Goal: Task Accomplishment & Management: Complete application form

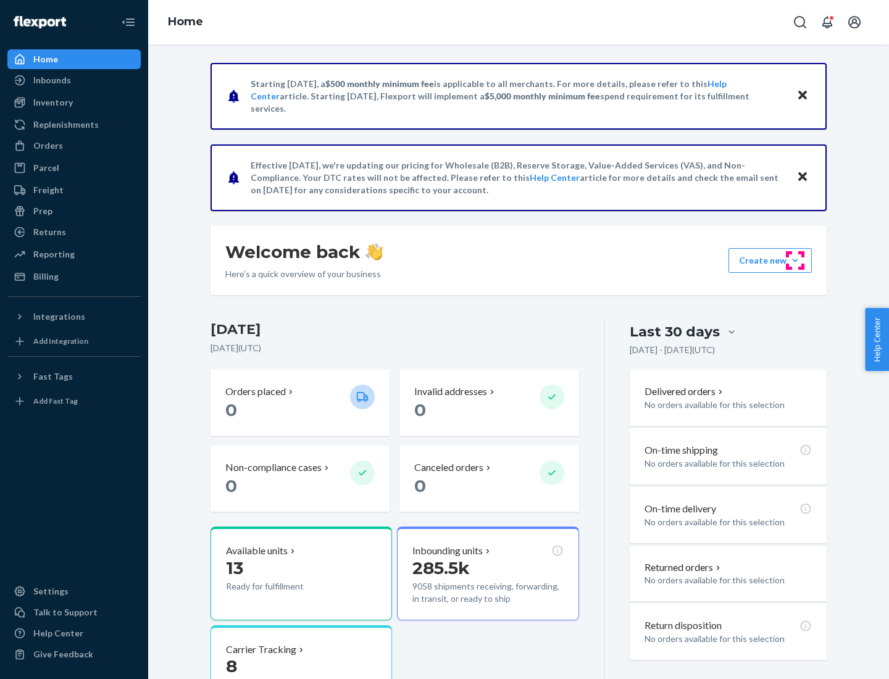
click at [795, 261] on button "Create new Create new inbound Create new order Create new product" at bounding box center [770, 260] width 83 height 25
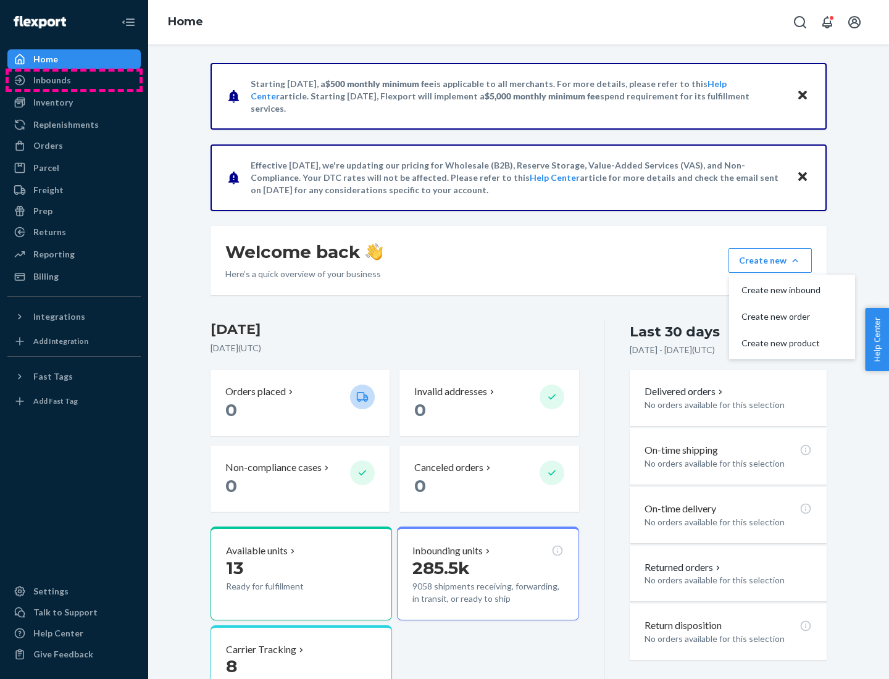
click at [74, 80] on div "Inbounds" at bounding box center [74, 80] width 131 height 17
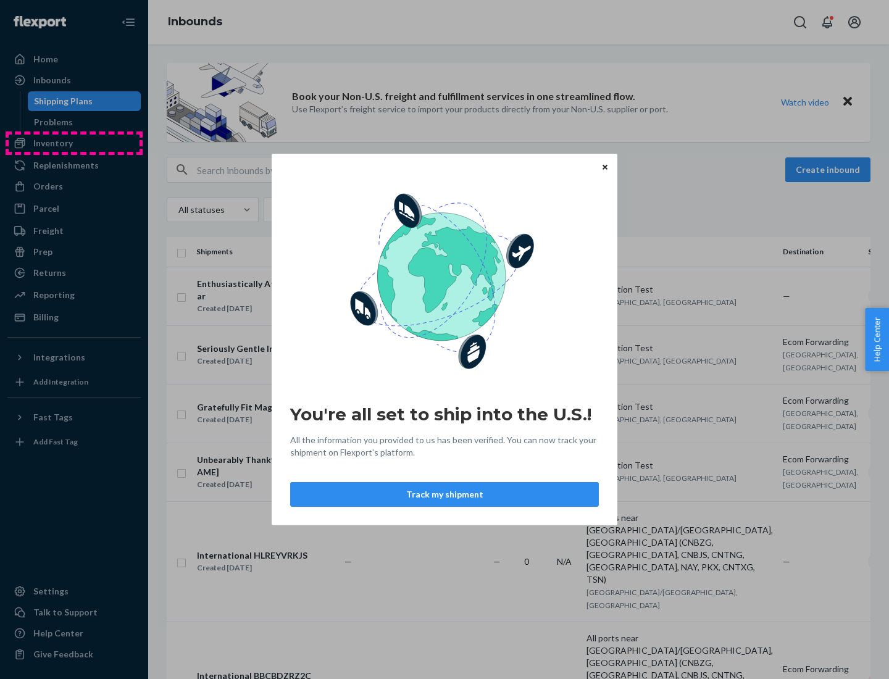
click at [74, 143] on div "You're all set to ship into the U.S.! All the information you provided to us ha…" at bounding box center [444, 339] width 889 height 679
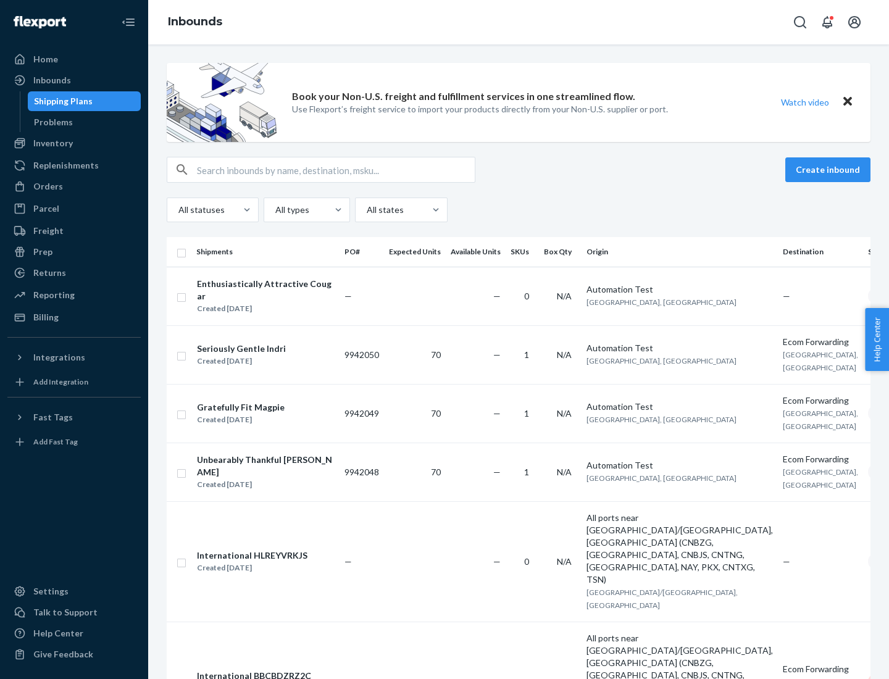
click at [519, 22] on div "Inbounds" at bounding box center [518, 22] width 741 height 44
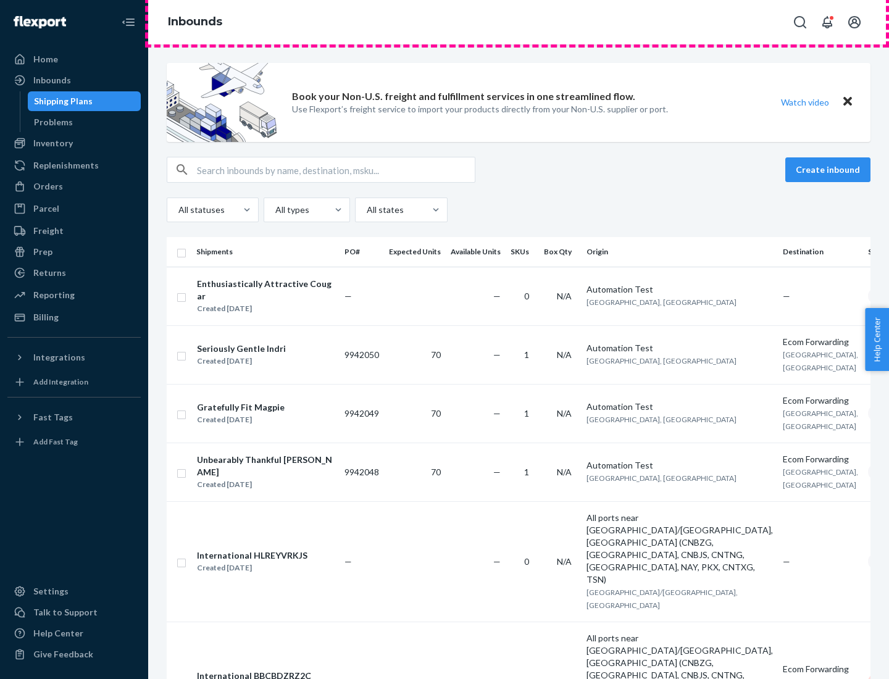
click at [519, 22] on div "Inbounds" at bounding box center [518, 22] width 741 height 44
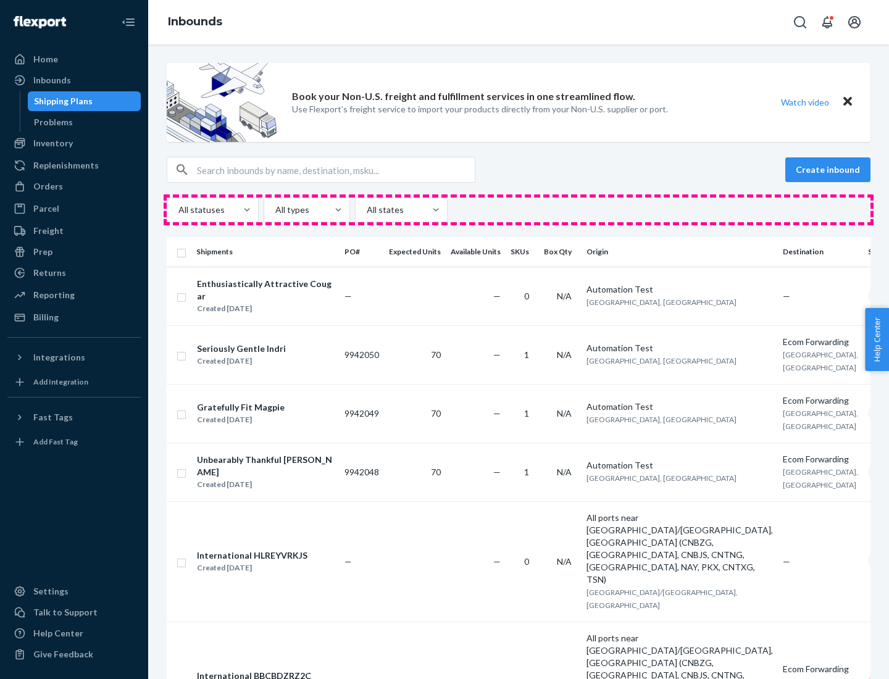
click at [519, 210] on div "All statuses All types All states" at bounding box center [519, 210] width 704 height 25
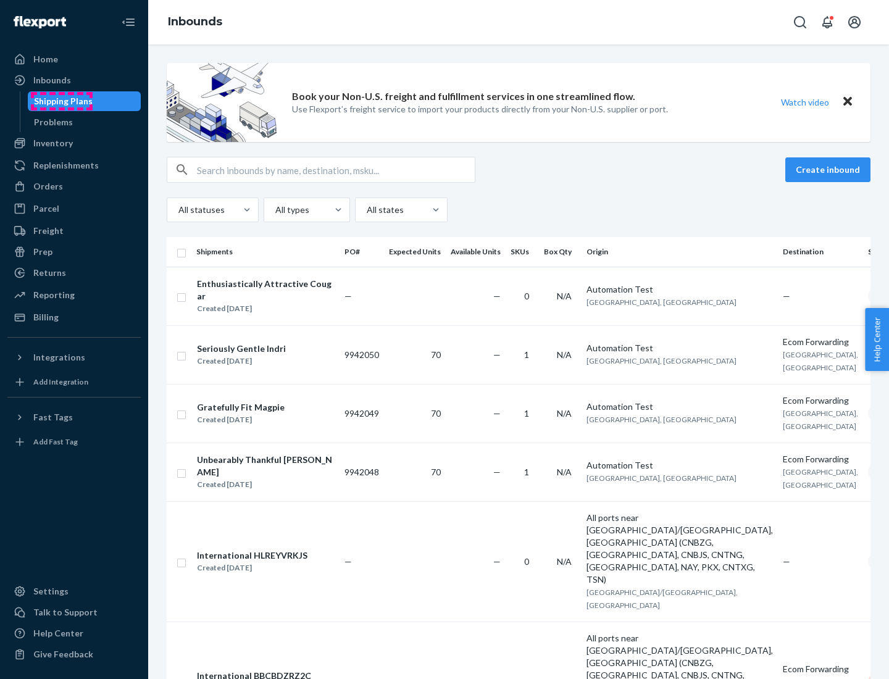
click at [61, 101] on div "Shipping Plans" at bounding box center [63, 101] width 59 height 12
click at [830, 170] on button "Create inbound" at bounding box center [827, 169] width 85 height 25
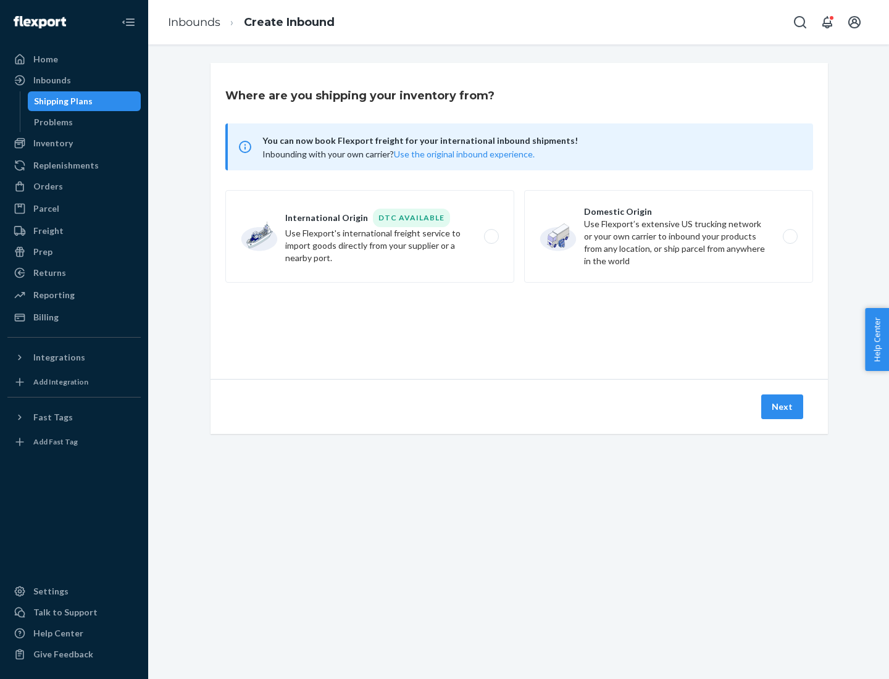
click at [370, 236] on label "International Origin DTC Available Use Flexport's international freight service…" at bounding box center [369, 236] width 289 height 93
click at [491, 236] on input "International Origin DTC Available Use Flexport's international freight service…" at bounding box center [495, 237] width 8 height 8
radio input "true"
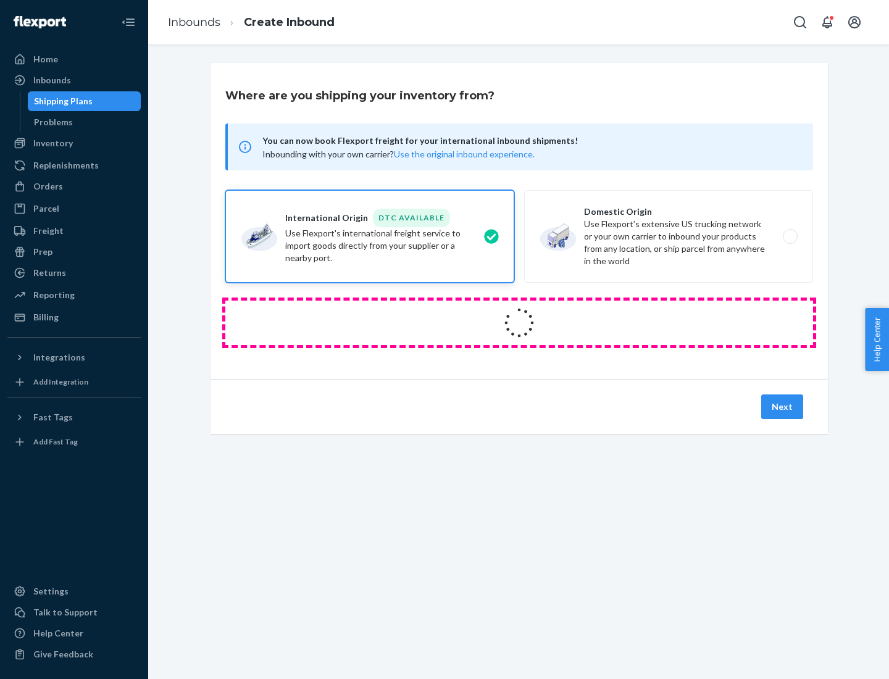
click at [519, 323] on icon at bounding box center [519, 322] width 49 height 49
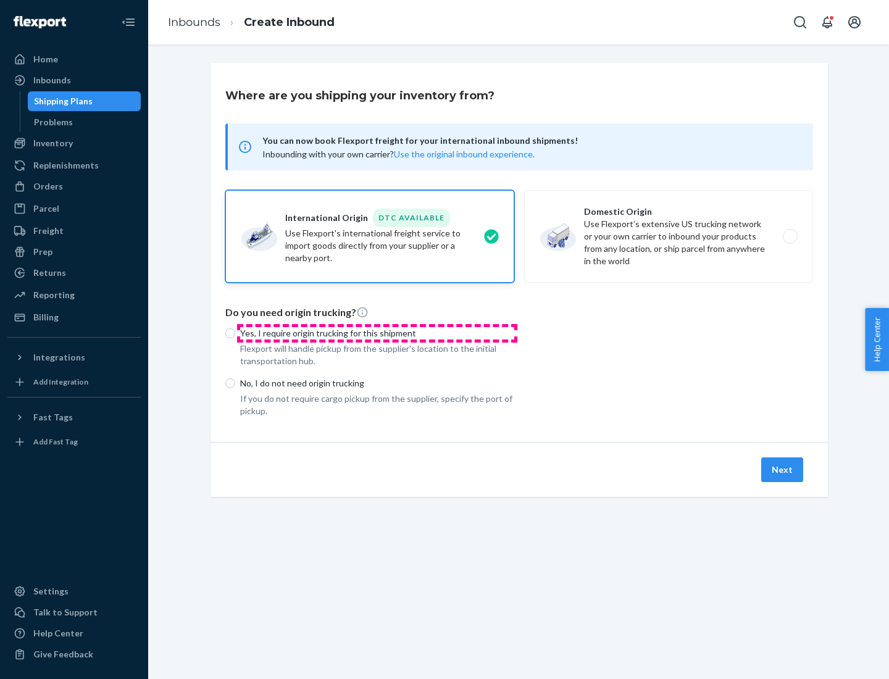
click at [377, 333] on p "Yes, I require origin trucking for this shipment" at bounding box center [377, 333] width 274 height 12
click at [235, 333] on input "Yes, I require origin trucking for this shipment" at bounding box center [230, 333] width 10 height 10
radio input "true"
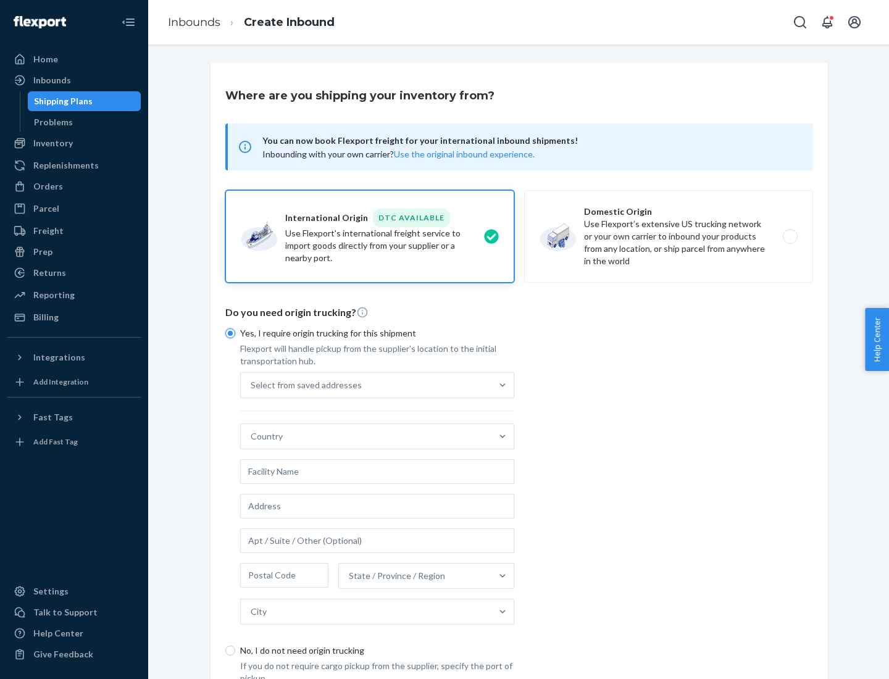
scroll to position [23, 0]
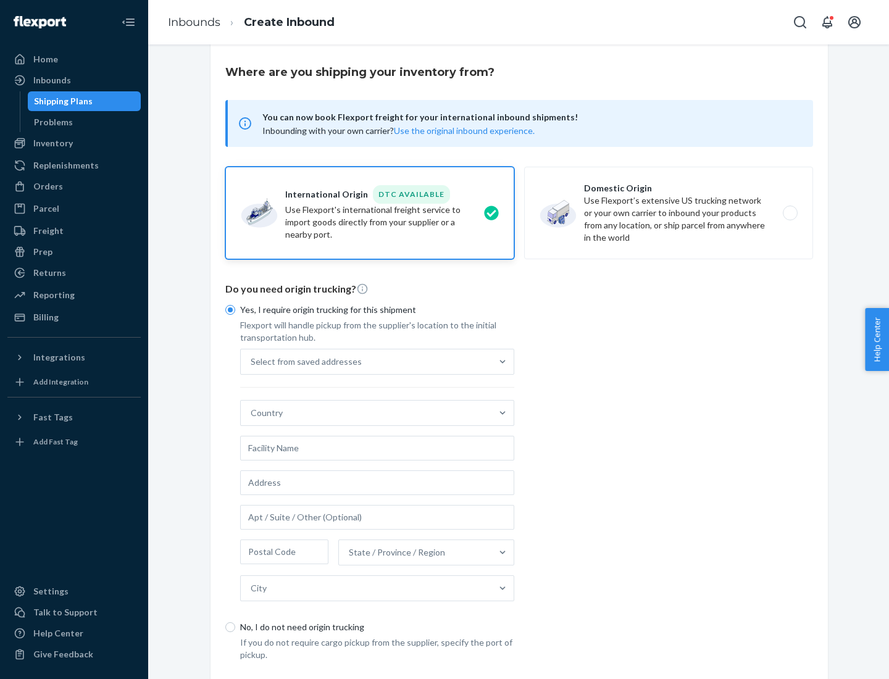
click at [366, 361] on div "Select from saved addresses" at bounding box center [366, 361] width 251 height 25
click at [252, 361] on input "Select from saved addresses" at bounding box center [251, 362] width 1 height 12
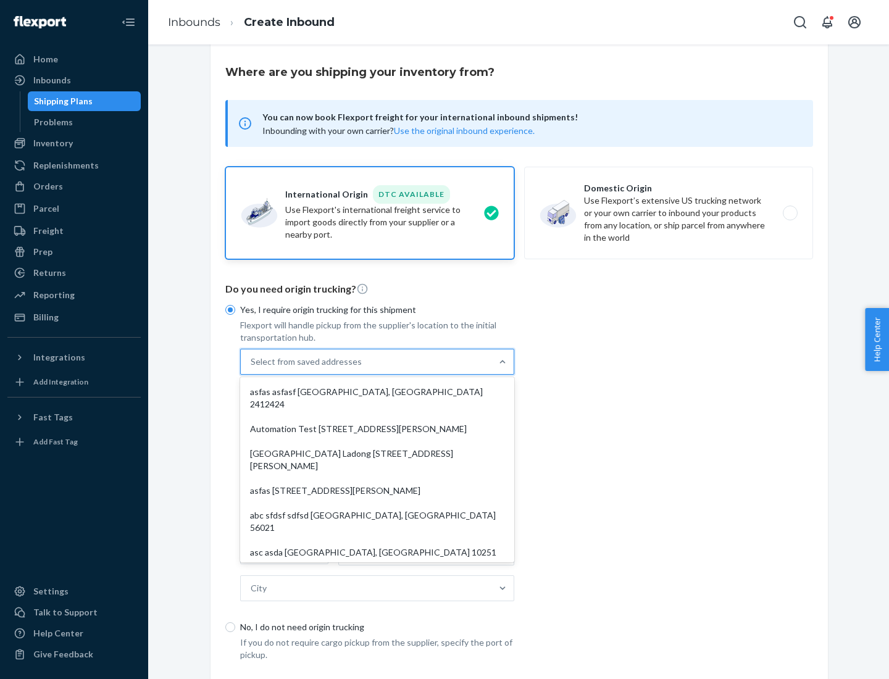
scroll to position [54, 0]
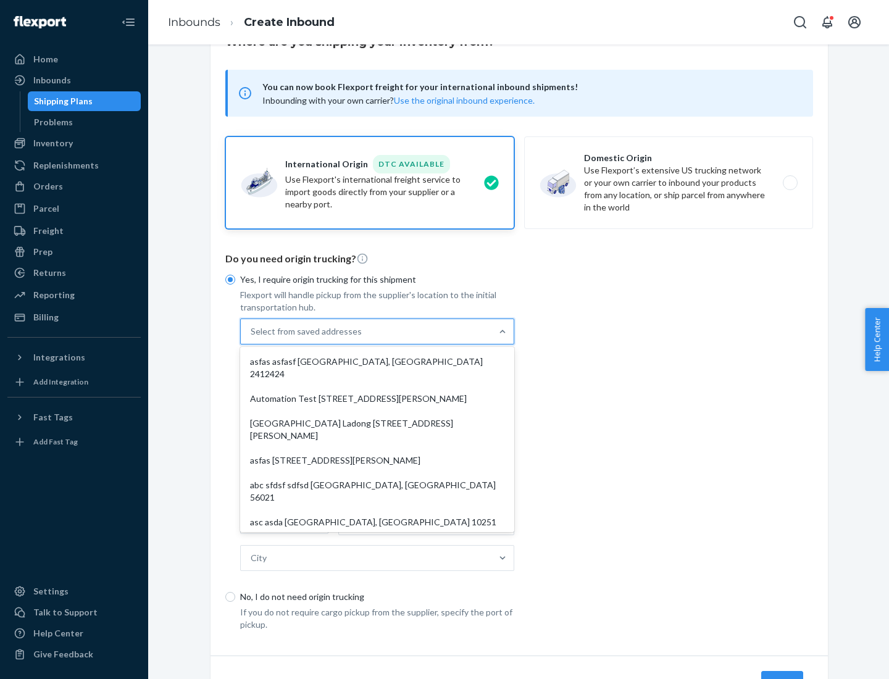
click at [377, 361] on div "asfas asfasf [GEOGRAPHIC_DATA], [GEOGRAPHIC_DATA] 2412424" at bounding box center [377, 367] width 269 height 37
click at [252, 338] on input "option asfas asfasf [GEOGRAPHIC_DATA], [GEOGRAPHIC_DATA] 2412424 focused, 1 of …" at bounding box center [251, 331] width 1 height 12
type input "asfas"
type input "asfasf"
type input "2412424"
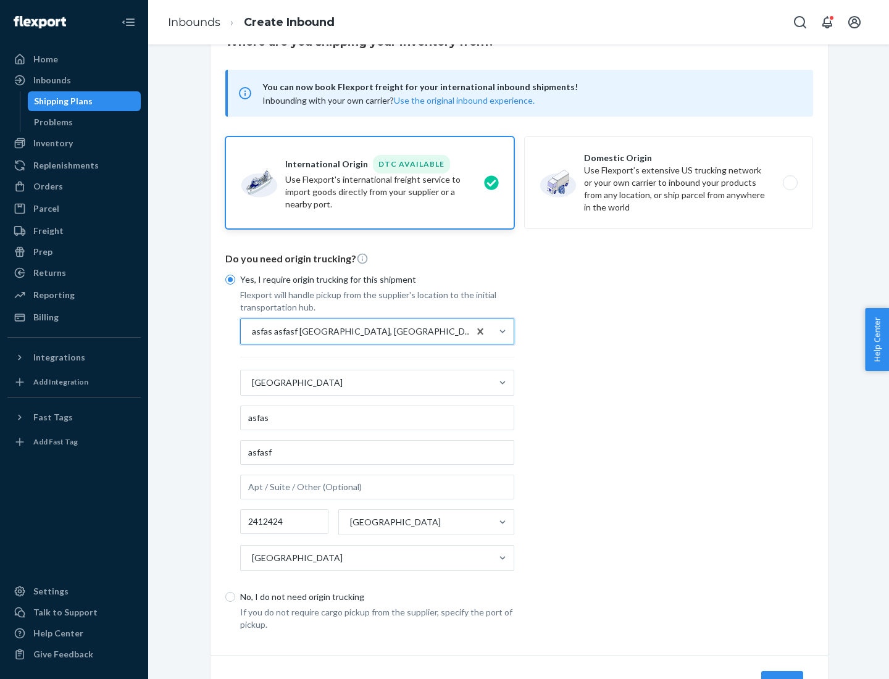
scroll to position [115, 0]
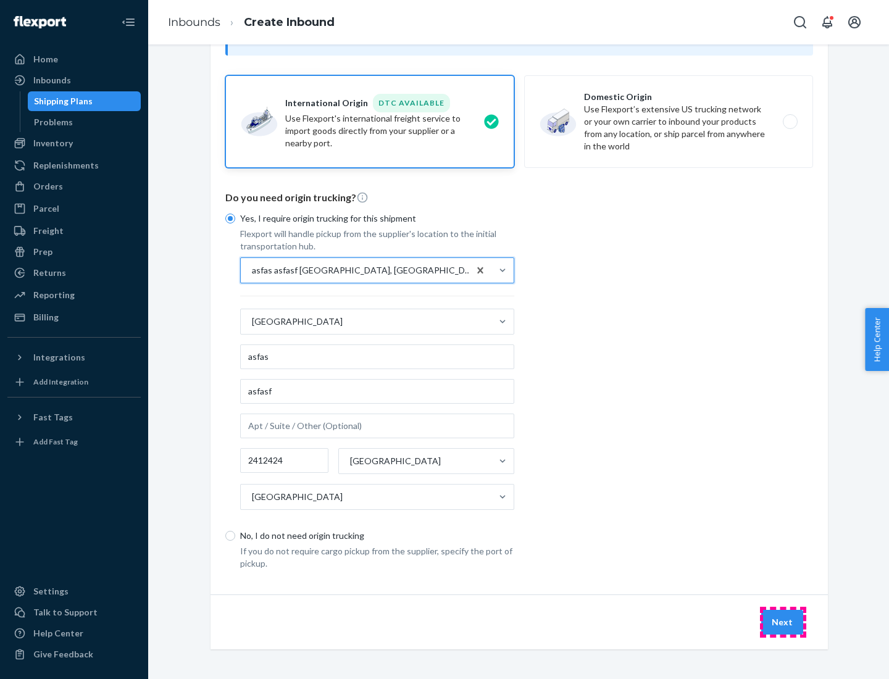
click at [783, 622] on button "Next" at bounding box center [782, 622] width 42 height 25
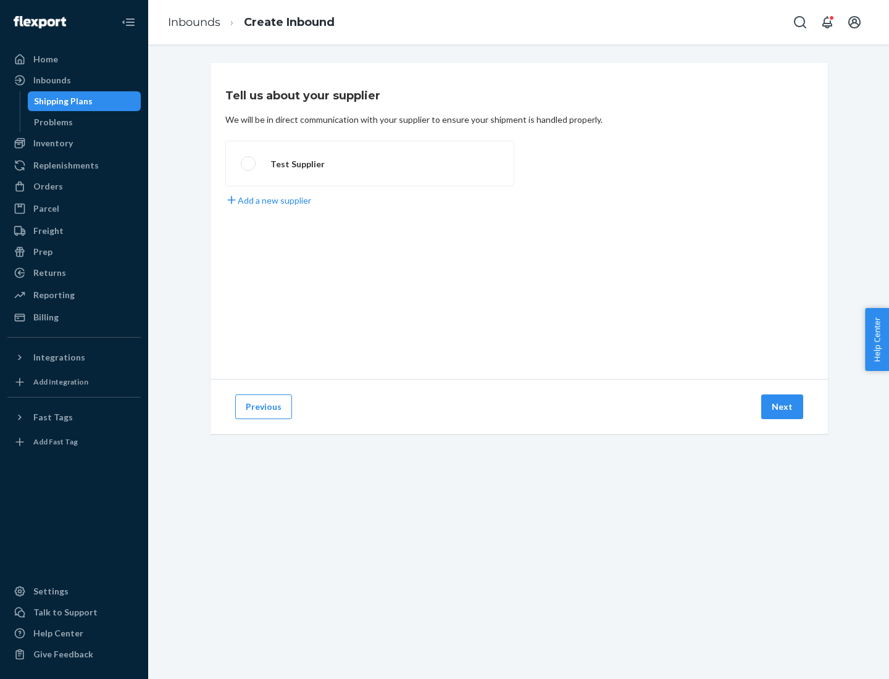
click at [370, 164] on label "Test Supplier" at bounding box center [369, 164] width 289 height 46
click at [249, 164] on input "Test Supplier" at bounding box center [245, 164] width 8 height 8
radio input "true"
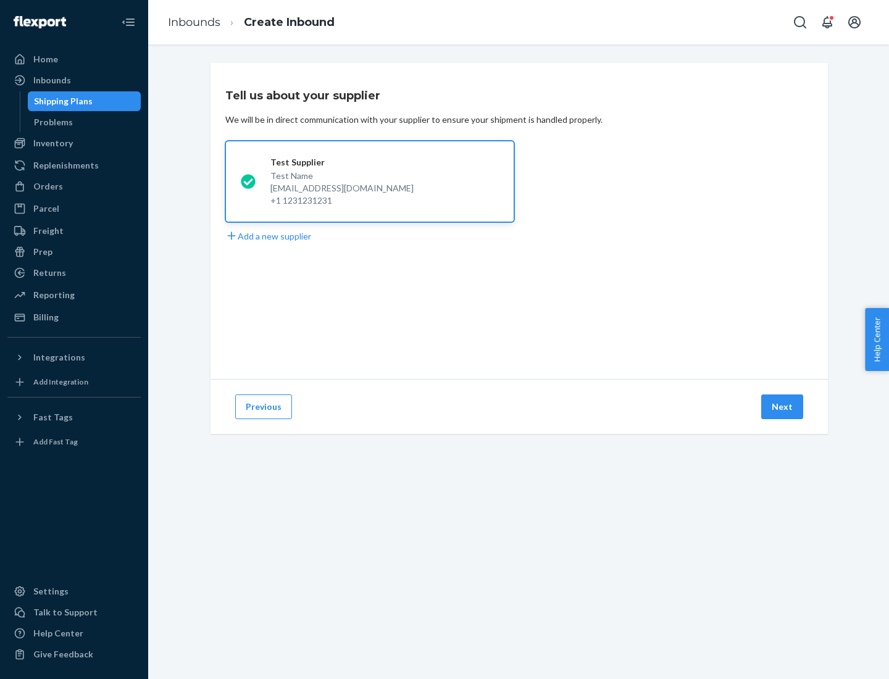
click at [783, 407] on button "Next" at bounding box center [782, 407] width 42 height 25
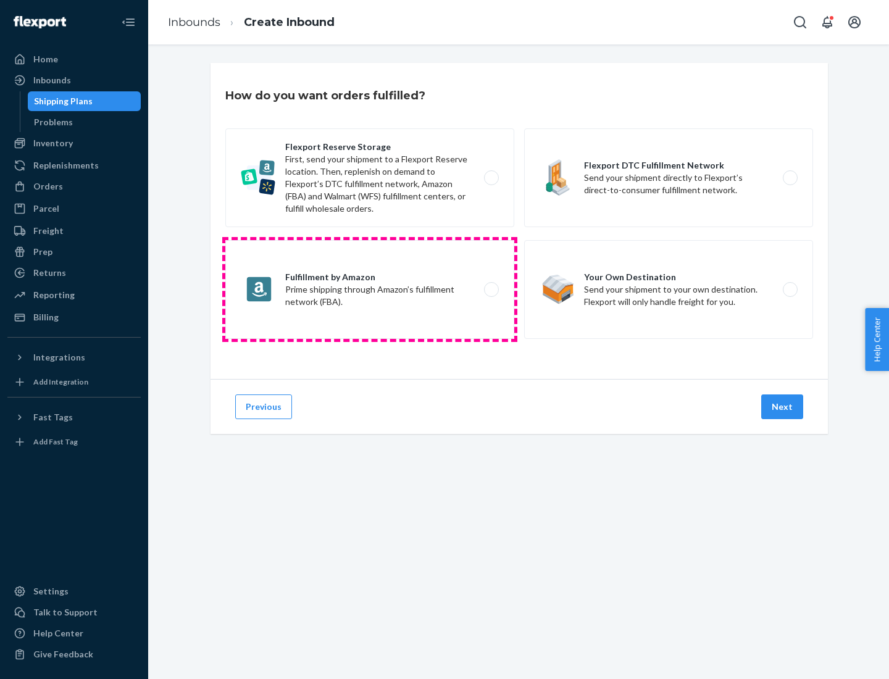
click at [370, 290] on label "Fulfillment by Amazon Prime shipping through Amazon’s fulfillment network (FBA)." at bounding box center [369, 289] width 289 height 99
click at [491, 290] on input "Fulfillment by Amazon Prime shipping through Amazon’s fulfillment network (FBA)." at bounding box center [495, 290] width 8 height 8
radio input "true"
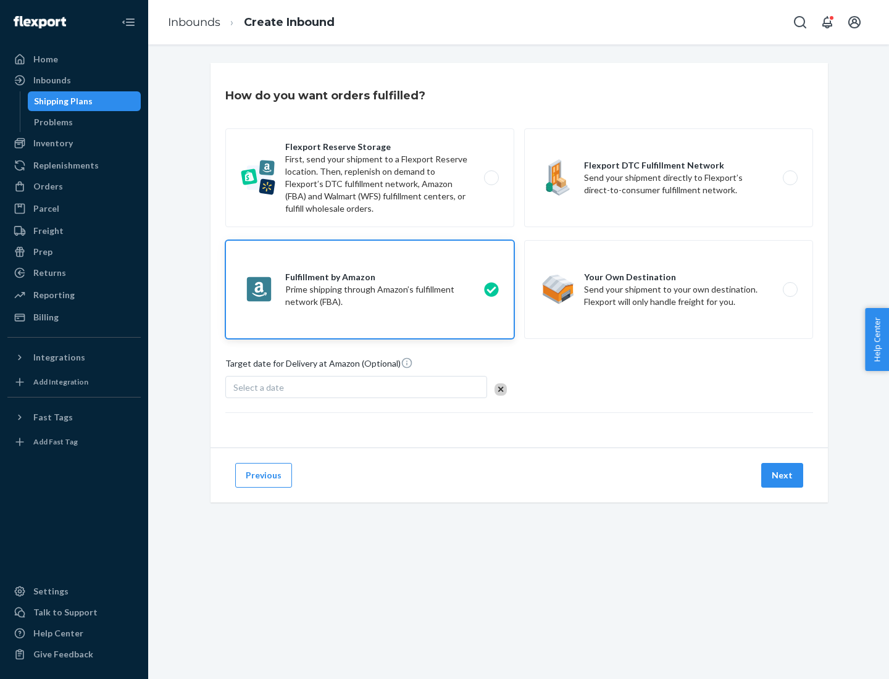
click at [783, 475] on button "Next" at bounding box center [782, 475] width 42 height 25
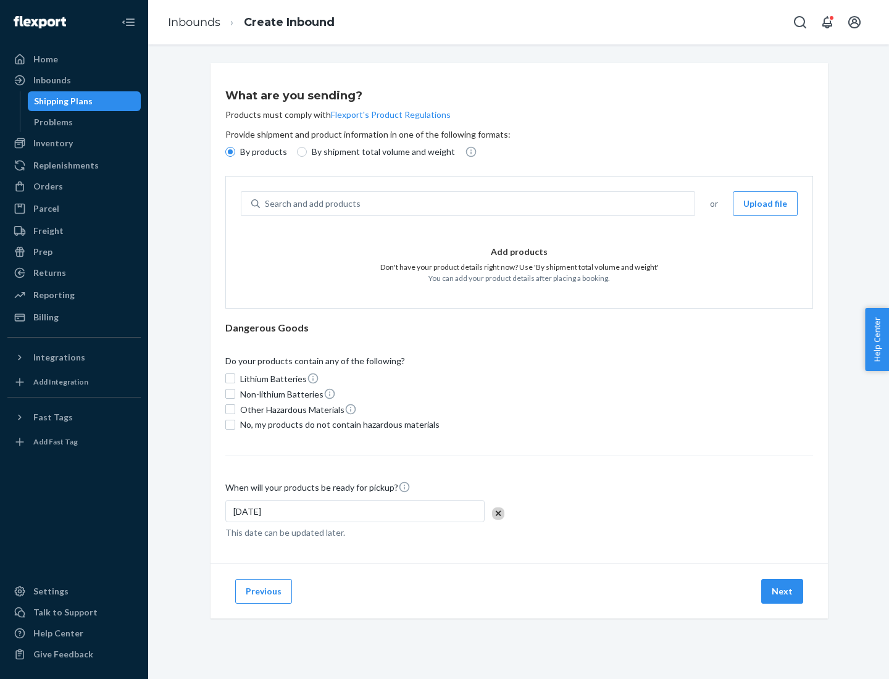
click at [380, 152] on p "By shipment total volume and weight" at bounding box center [383, 152] width 143 height 12
click at [307, 152] on input "By shipment total volume and weight" at bounding box center [302, 152] width 10 height 10
radio input "true"
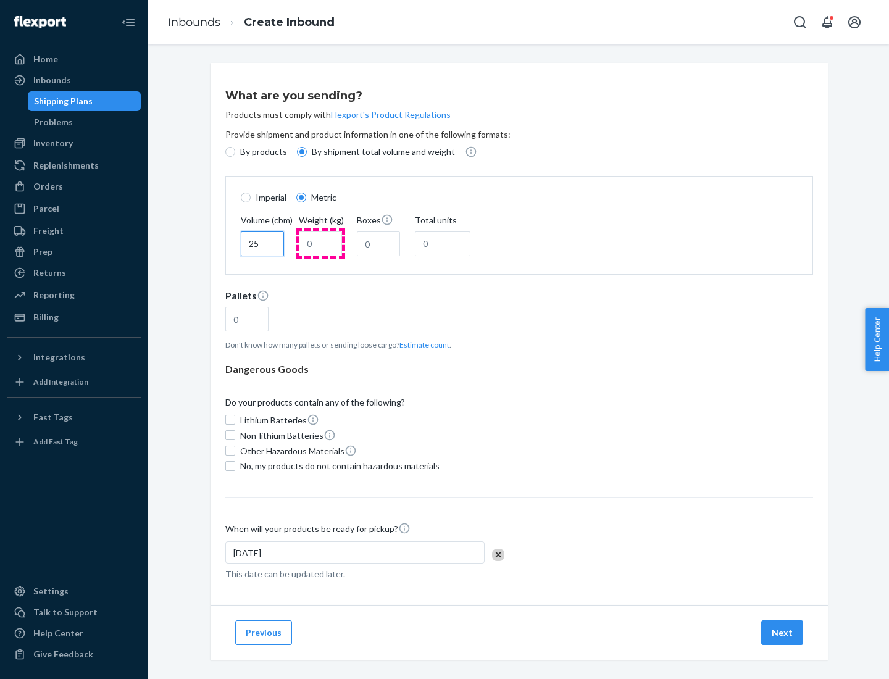
type input "25"
type input "100"
type input "50"
type input "500"
click at [422, 345] on button "Estimate count" at bounding box center [424, 345] width 50 height 10
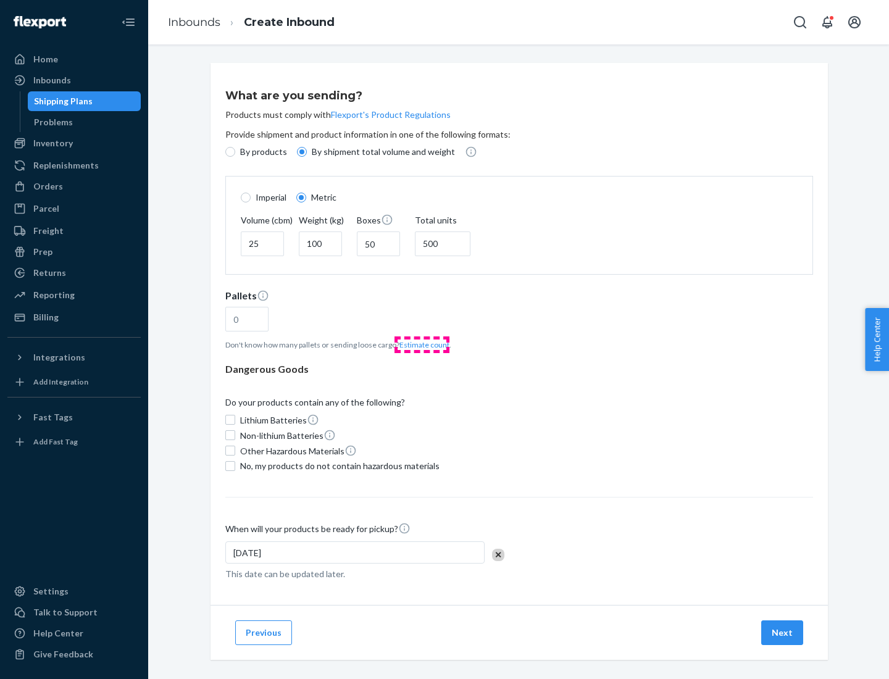
type input "16"
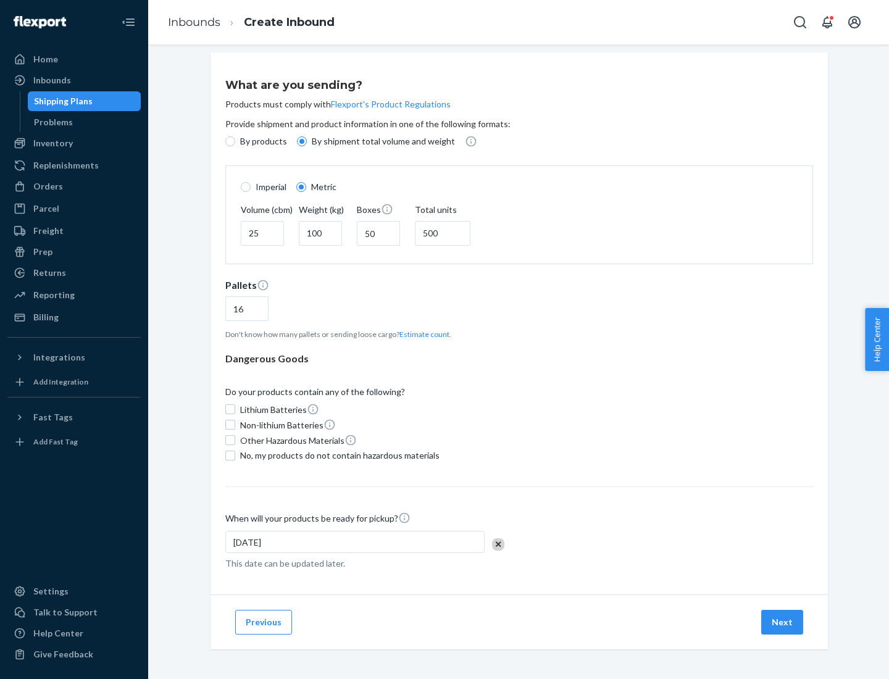
click at [338, 455] on span "No, my products do not contain hazardous materials" at bounding box center [339, 455] width 199 height 12
click at [235, 455] on input "No, my products do not contain hazardous materials" at bounding box center [230, 456] width 10 height 10
checkbox input "true"
click at [783, 622] on button "Next" at bounding box center [782, 622] width 42 height 25
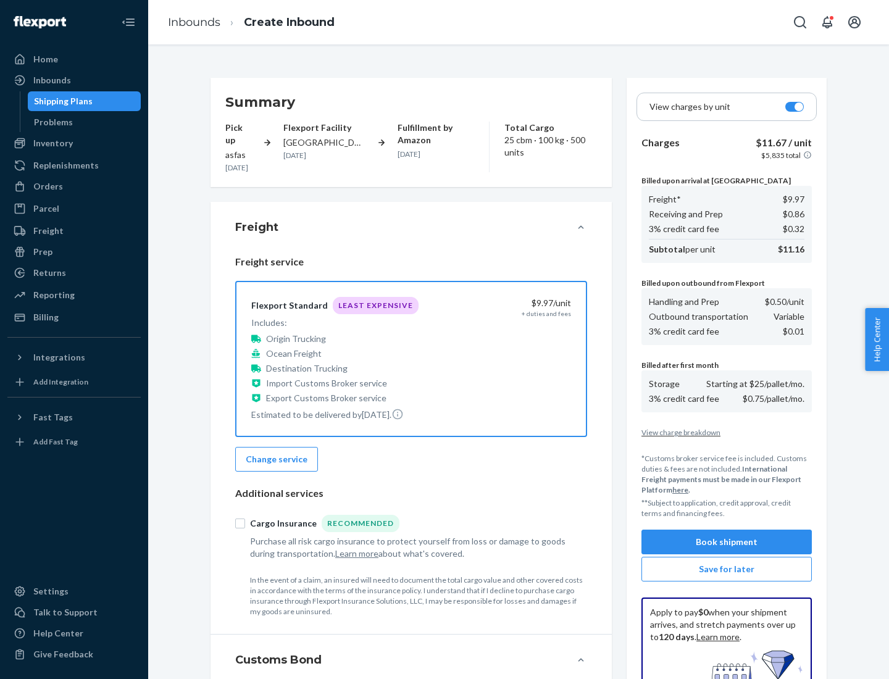
scroll to position [180, 0]
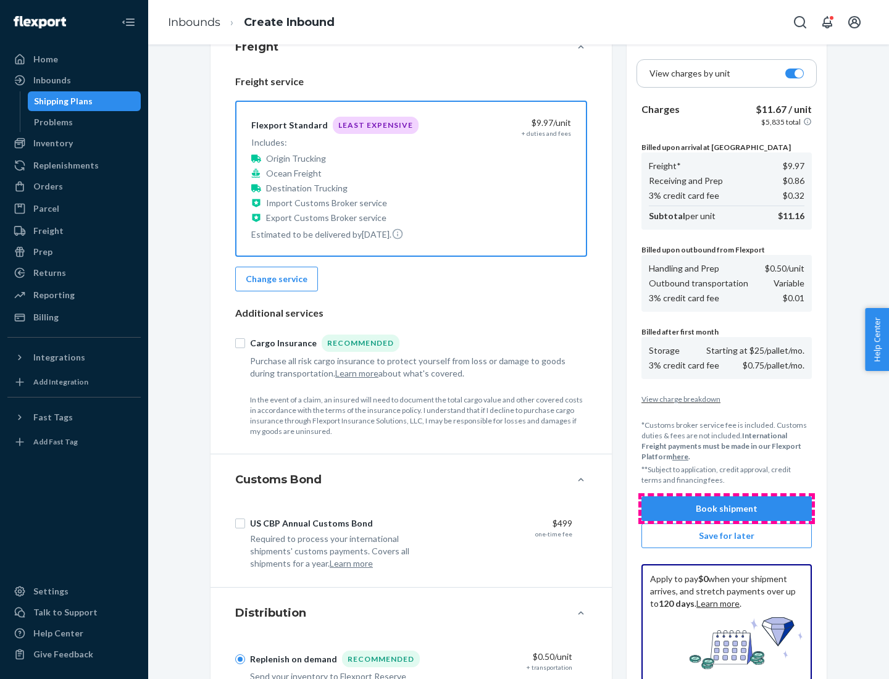
click at [727, 509] on button "Book shipment" at bounding box center [727, 508] width 170 height 25
